Goal: Task Accomplishment & Management: Use online tool/utility

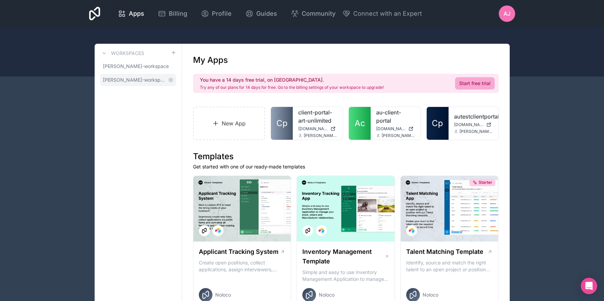
click at [129, 80] on span "[PERSON_NAME]-workspace" at bounding box center [134, 80] width 63 height 7
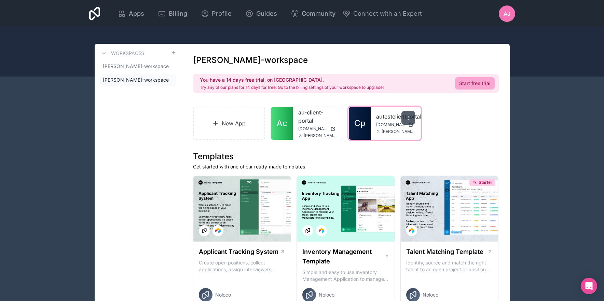
click at [408, 119] on icon at bounding box center [408, 117] width 5 height 5
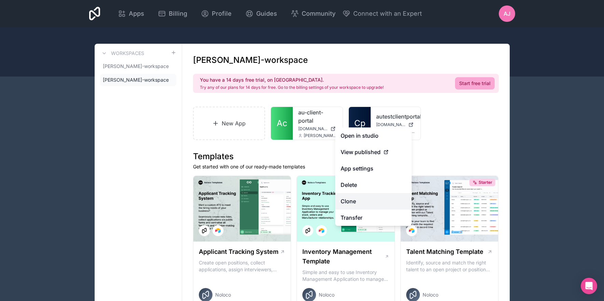
click at [348, 201] on link "Clone" at bounding box center [373, 201] width 77 height 16
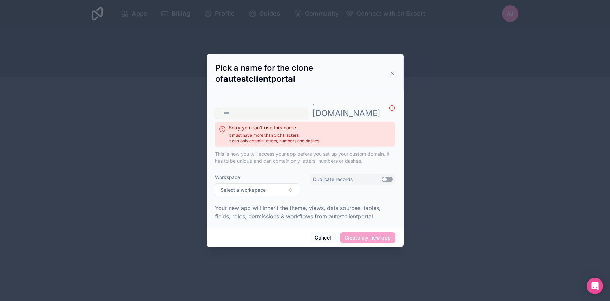
click at [324, 271] on div at bounding box center [305, 150] width 610 height 301
click at [316, 232] on button "Cancel" at bounding box center [322, 237] width 25 height 11
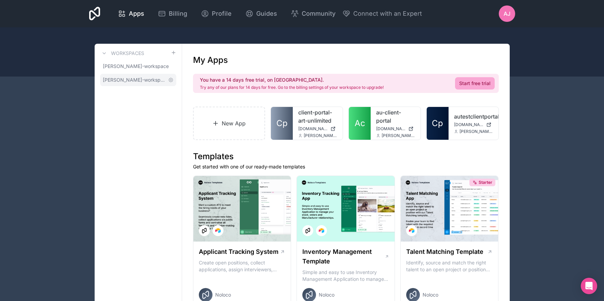
click at [133, 78] on span "[PERSON_NAME]-workspace" at bounding box center [134, 80] width 63 height 7
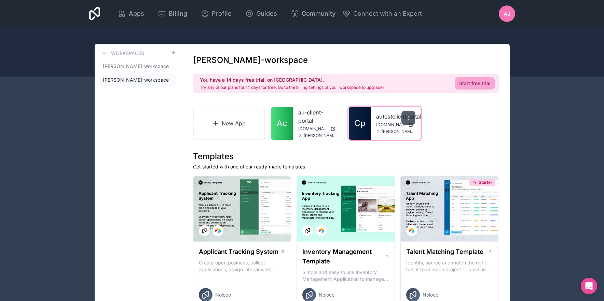
click at [408, 117] on icon at bounding box center [408, 117] width 5 height 5
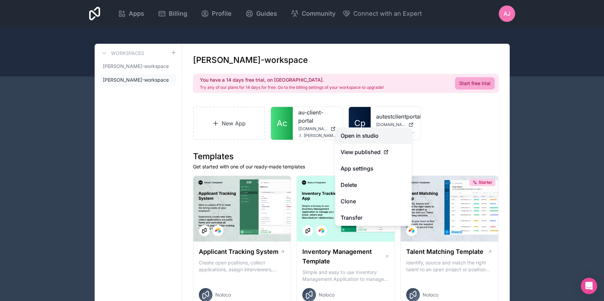
click at [360, 137] on link "Open in studio" at bounding box center [373, 136] width 77 height 16
